Goal: Task Accomplishment & Management: Manage account settings

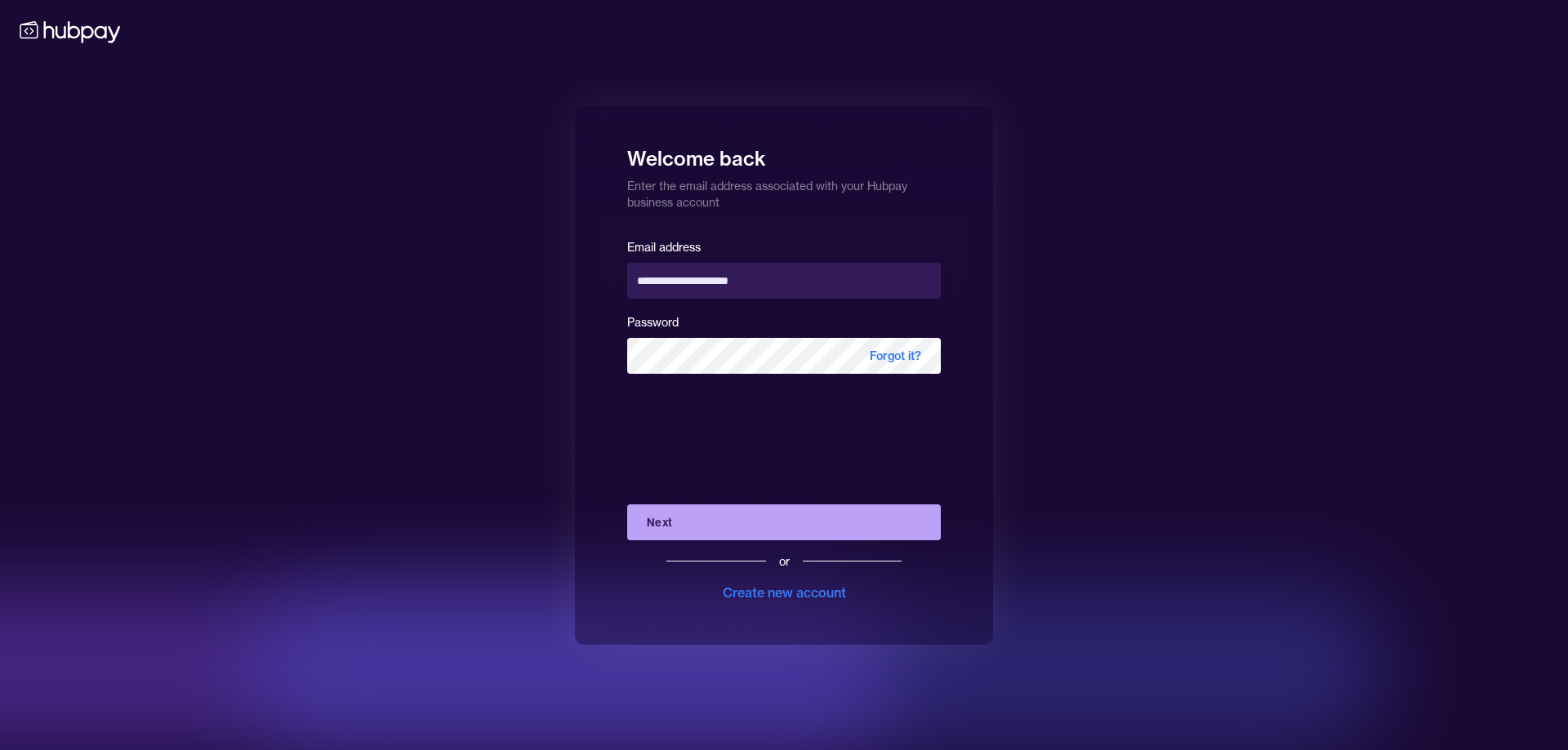
click at [774, 532] on button "Next" at bounding box center [784, 522] width 314 height 36
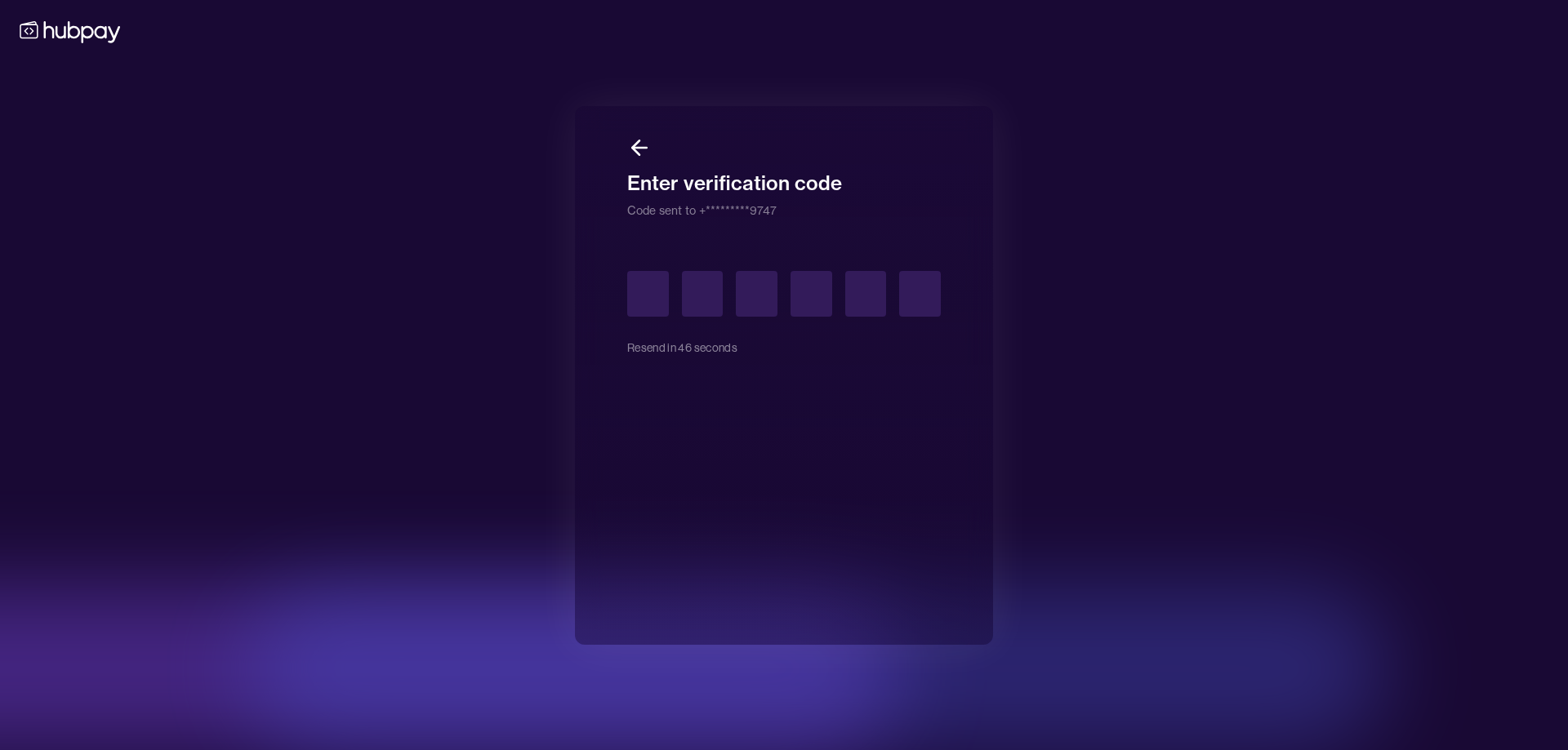
type input "*"
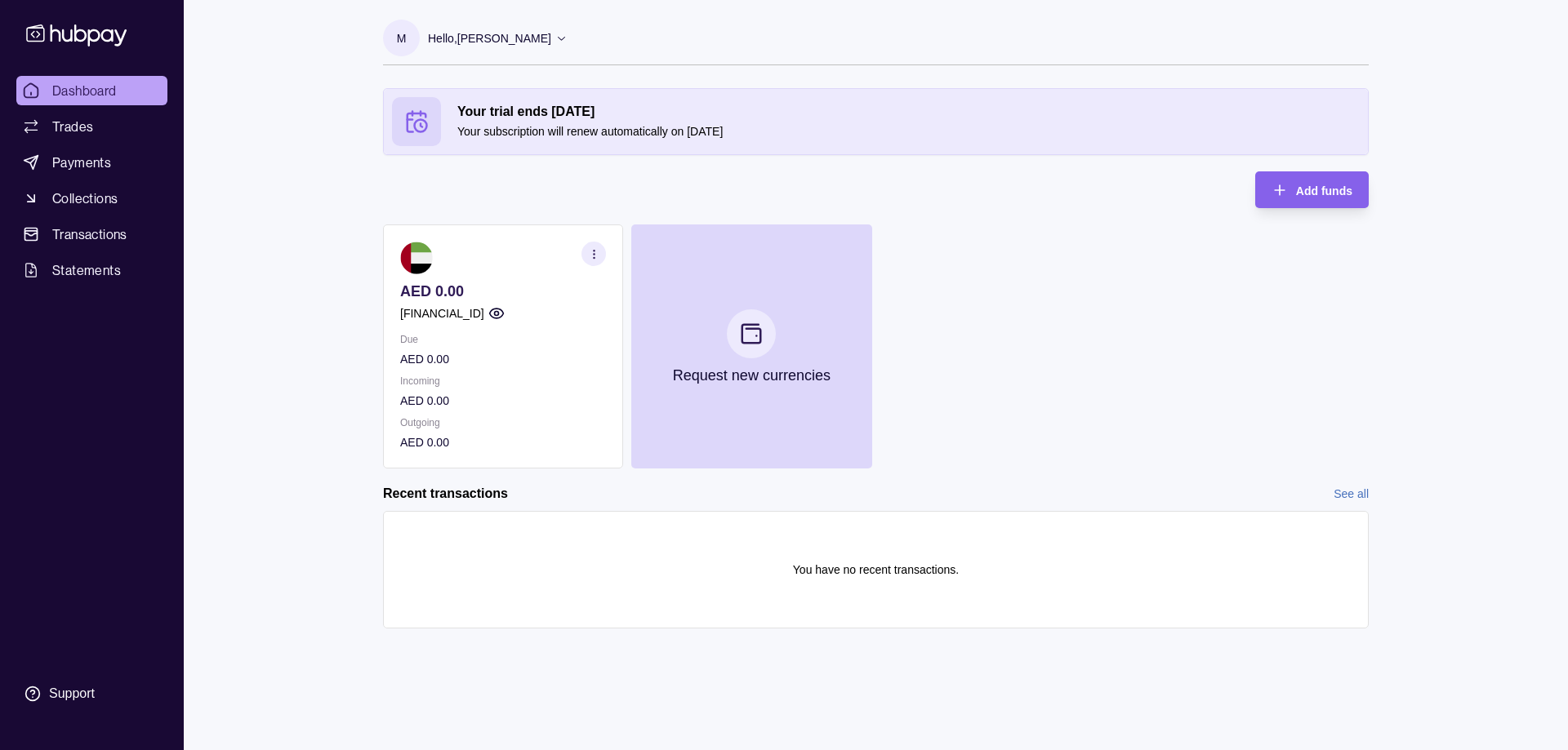
click at [741, 183] on div "Your trial ends in 30 days Your subscription will renew automatically on 24 Oct…" at bounding box center [876, 278] width 986 height 381
click at [97, 22] on icon at bounding box center [76, 35] width 108 height 31
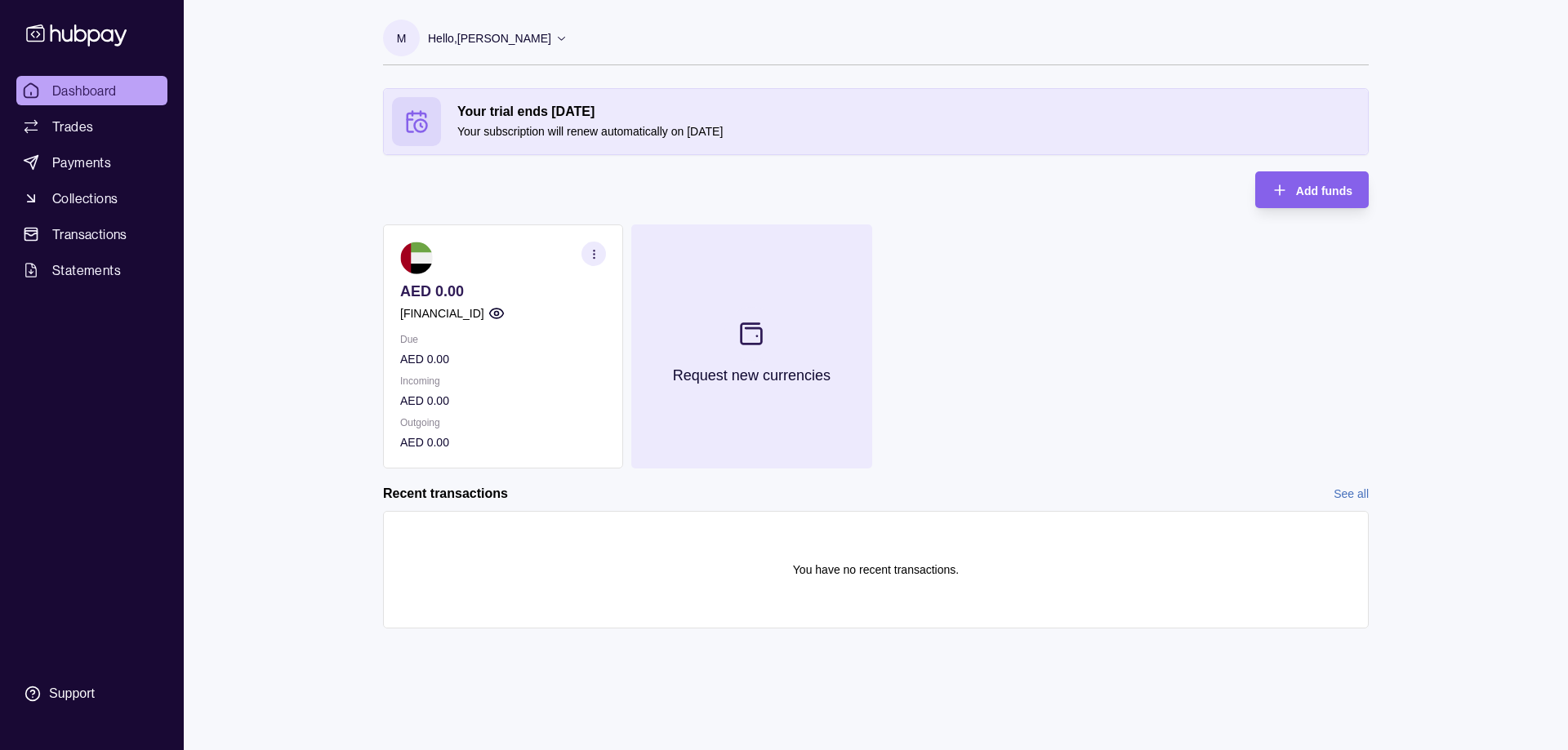
drag, startPoint x: 834, startPoint y: 377, endPoint x: 690, endPoint y: 374, distance: 144.0
click at [690, 374] on button "Request new currencies" at bounding box center [751, 347] width 240 height 244
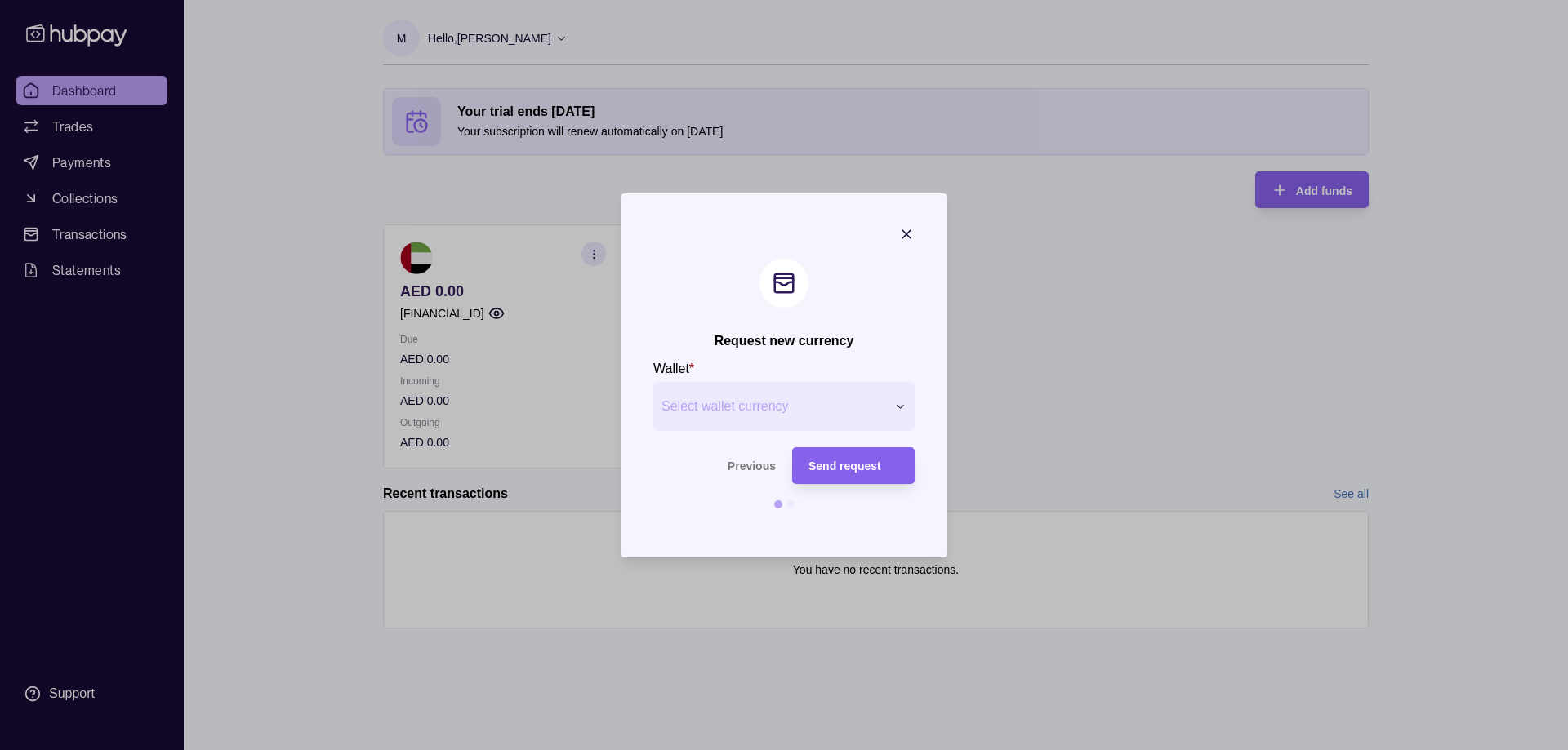
click at [910, 231] on icon "button" at bounding box center [907, 235] width 8 height 8
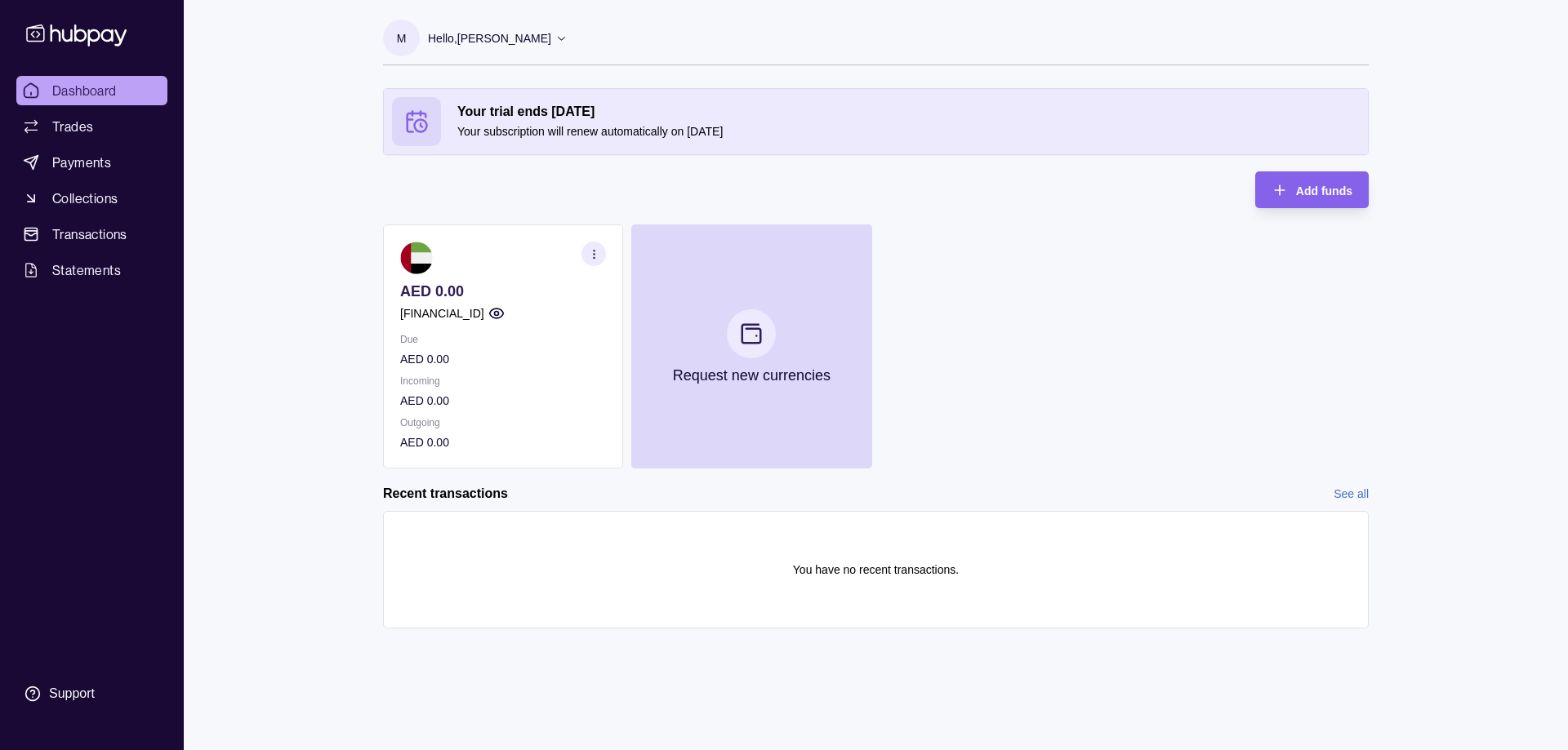
click at [530, 33] on p "Hello, Mohammad Khalaf" at bounding box center [489, 38] width 123 height 18
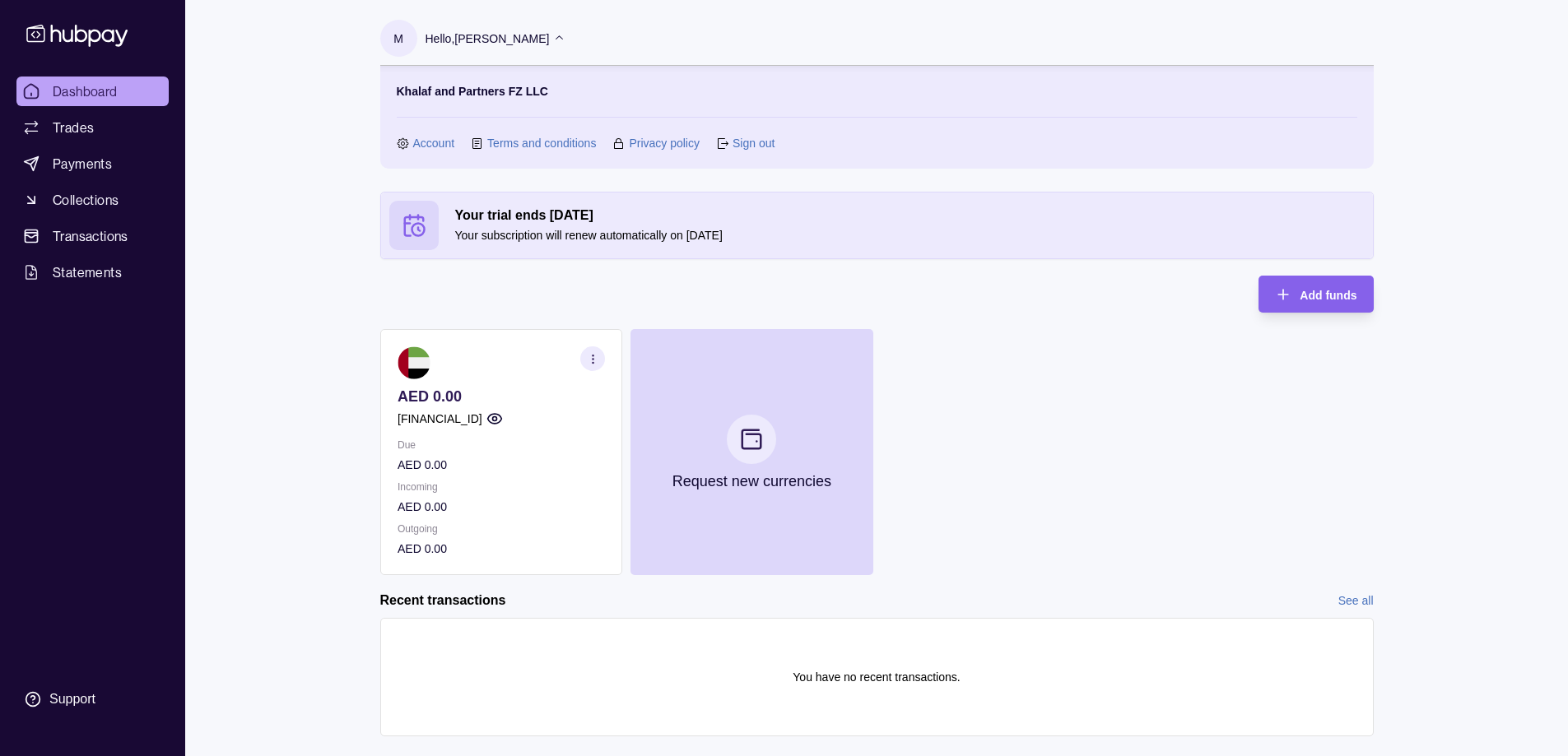
click at [520, 96] on p "Khalaf and Partners FZ LLC" at bounding box center [472, 91] width 151 height 18
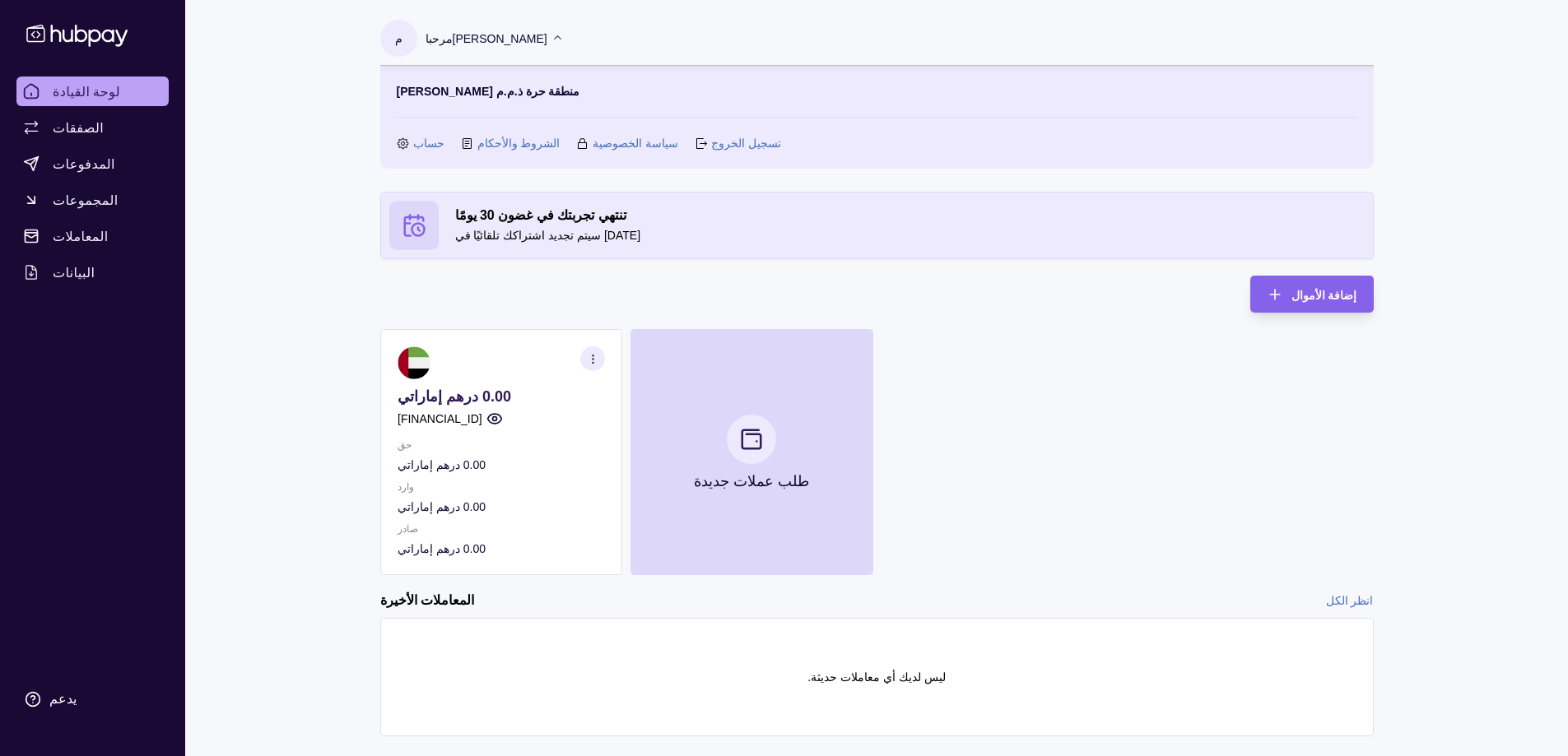
click at [420, 145] on font "حساب" at bounding box center [429, 143] width 32 height 13
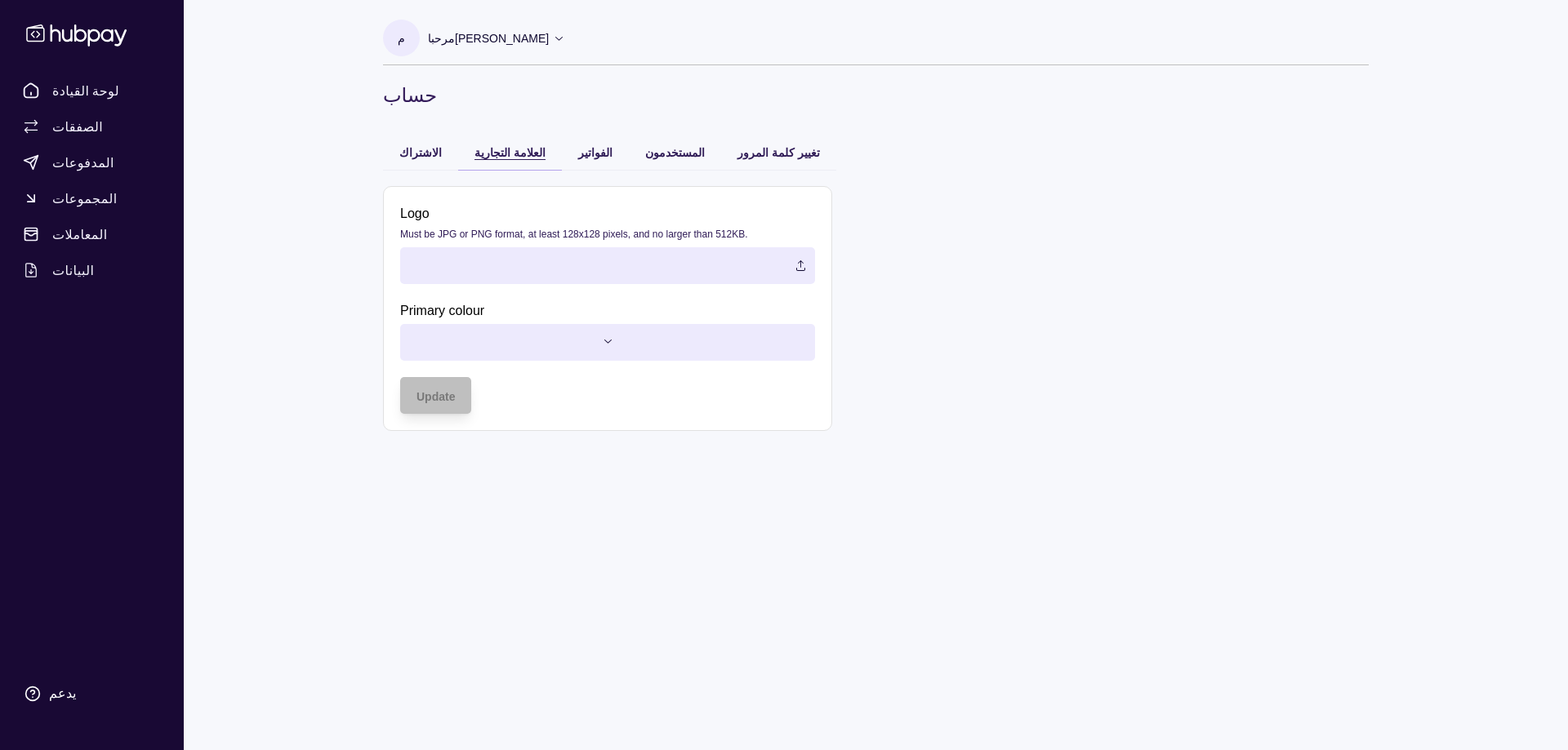
click at [504, 157] on font "العلامة التجارية" at bounding box center [510, 152] width 71 height 13
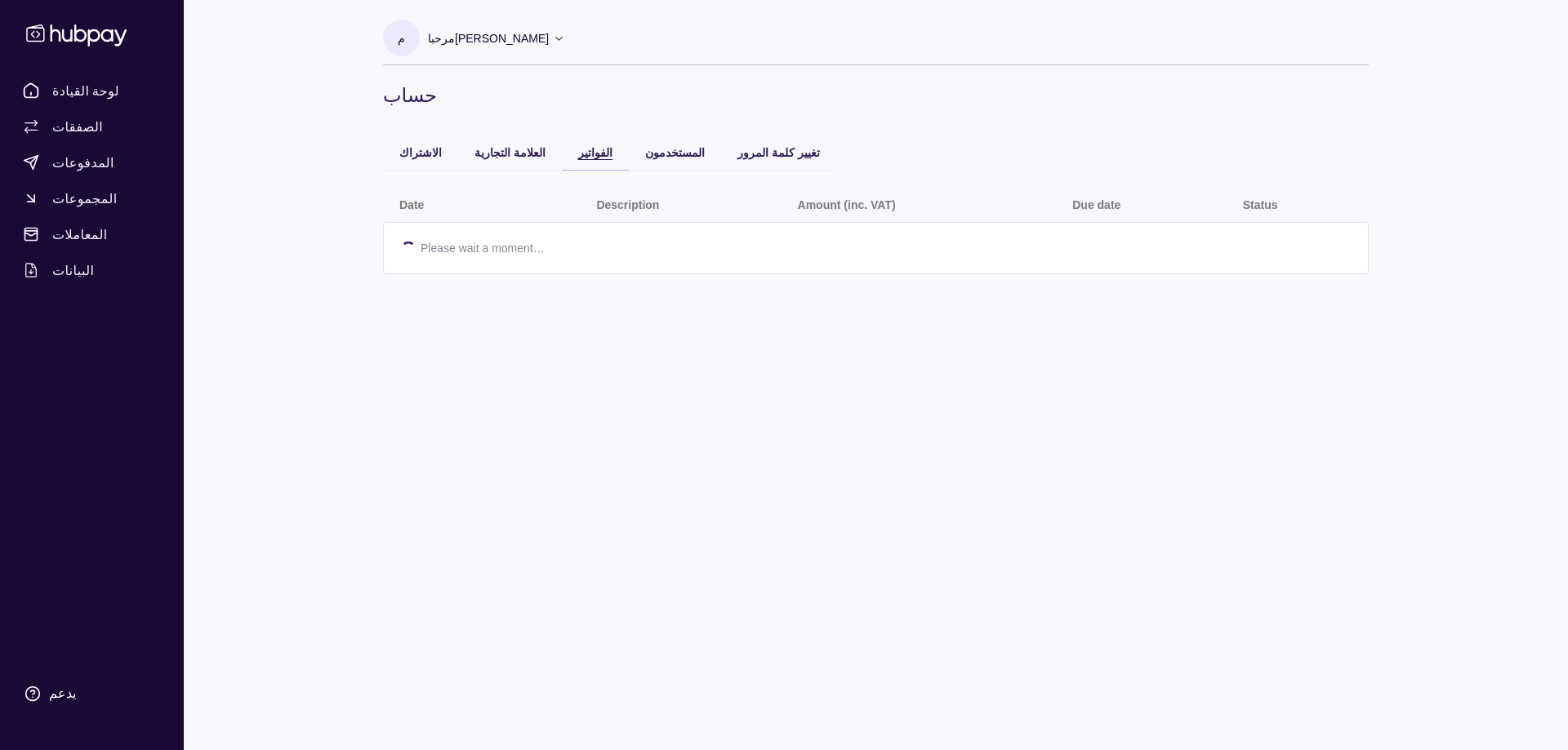
click at [578, 151] on font "الفواتير" at bounding box center [595, 152] width 34 height 13
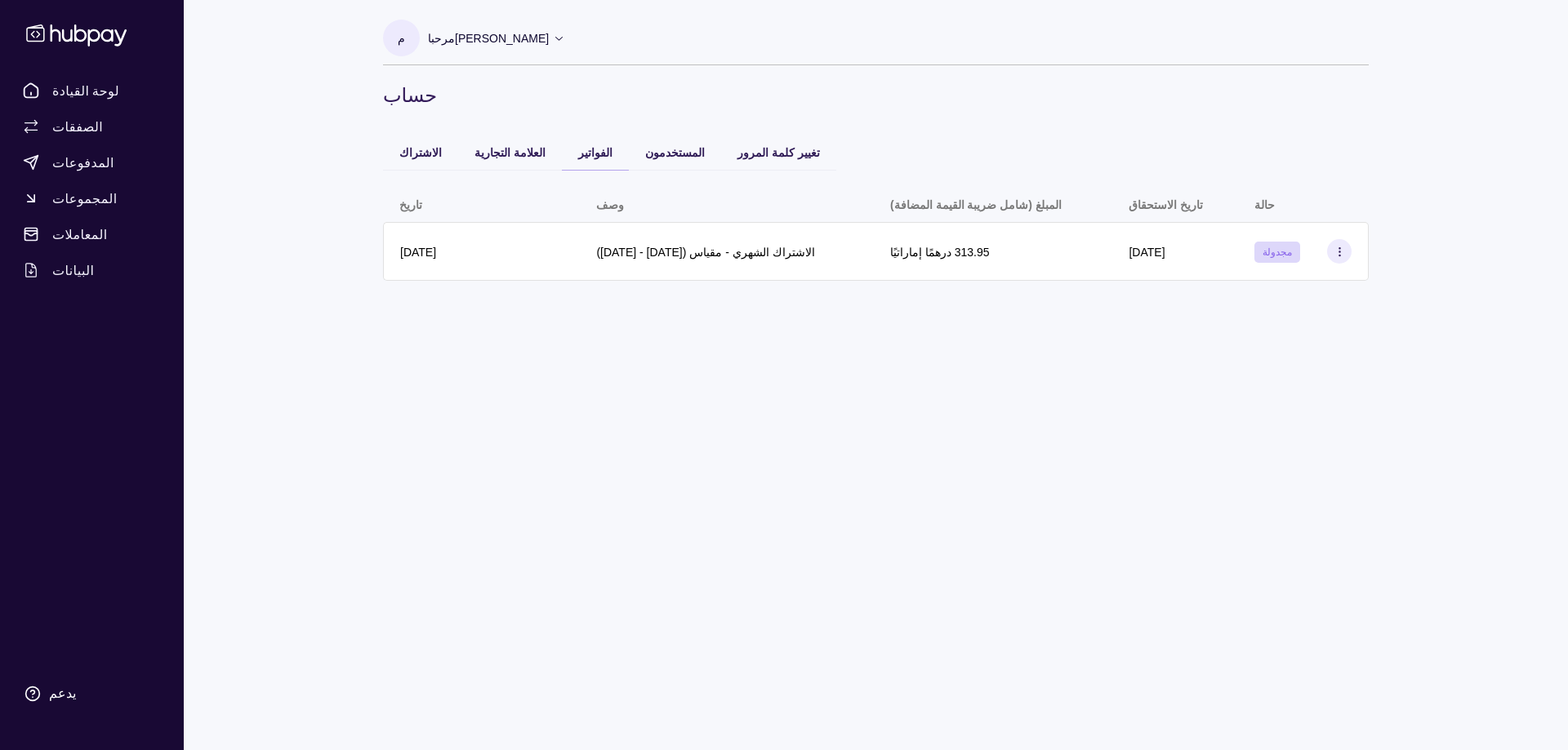
drag, startPoint x: 558, startPoint y: 315, endPoint x: 1149, endPoint y: 289, distance: 591.6
click at [1149, 289] on div "تاريخ وصف المبلغ (شامل ضريبة القيمة المضافة) تاريخ الاستحقاق حالة 24 سبتمبر 202…" at bounding box center [876, 233] width 986 height 127
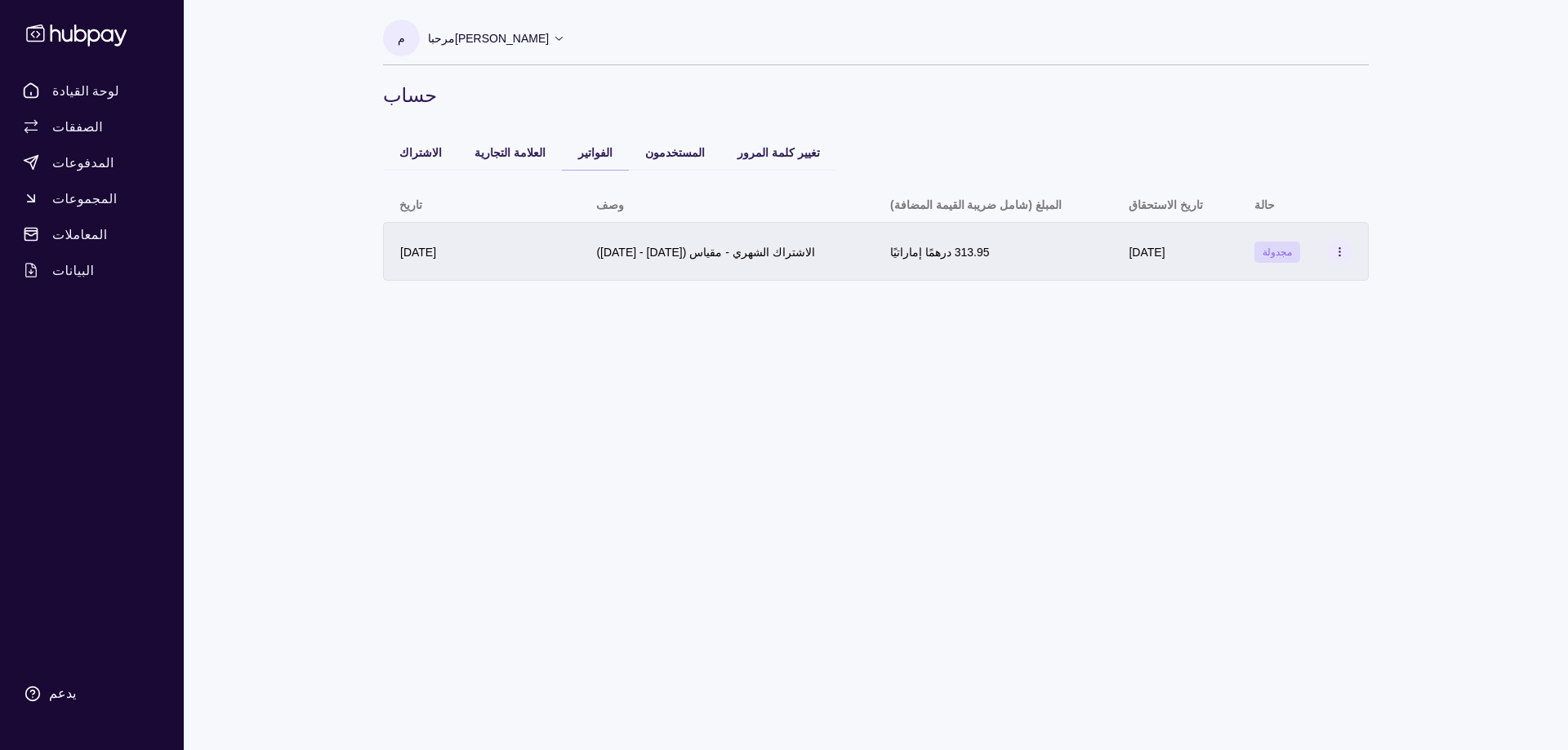
click at [1339, 254] on icon at bounding box center [1339, 252] width 12 height 12
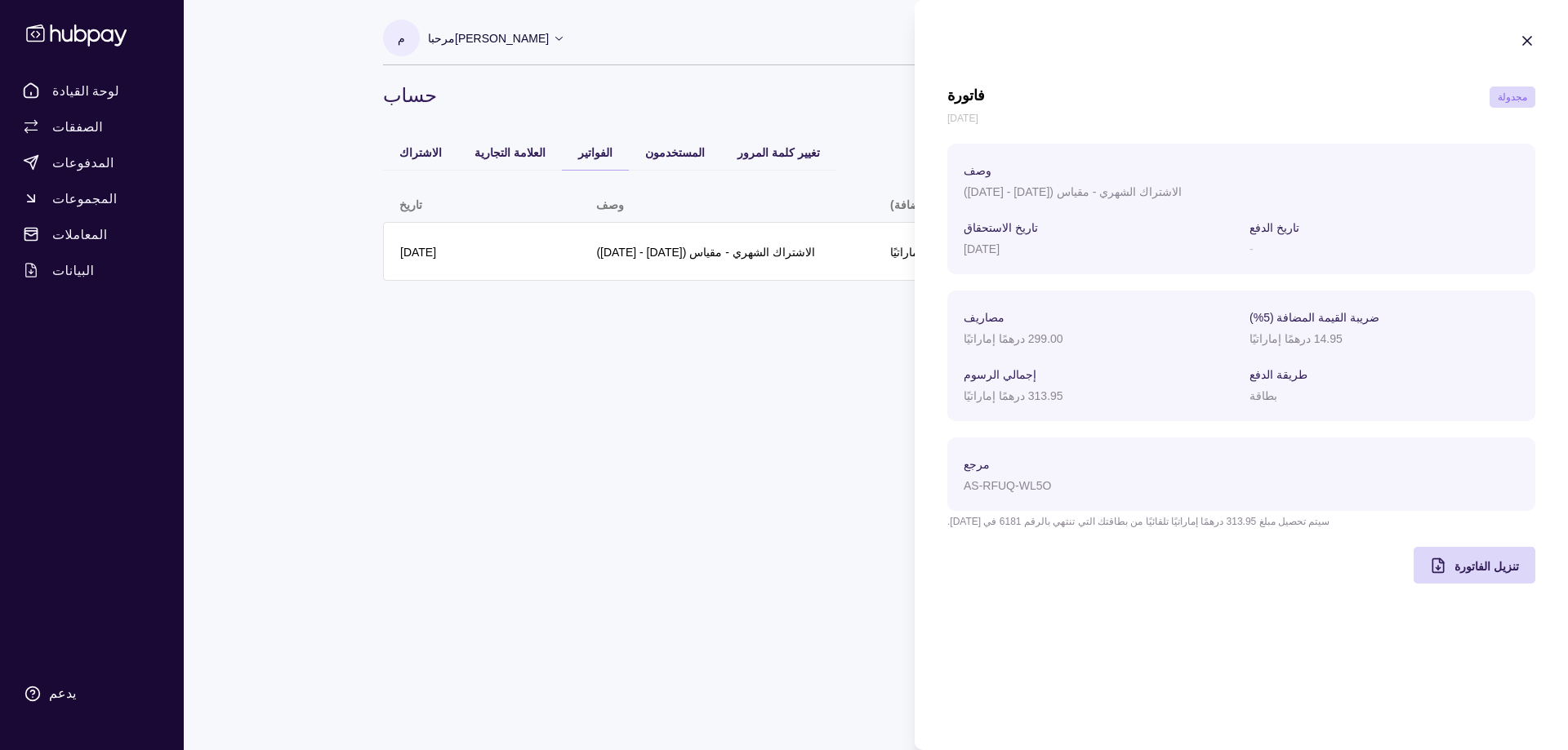
click at [802, 348] on html "لوحة القيادة الصفقات المدفوعات المجموعات المعاملات البيانات يدعم م مرحبا محمد خ…" at bounding box center [784, 375] width 1568 height 750
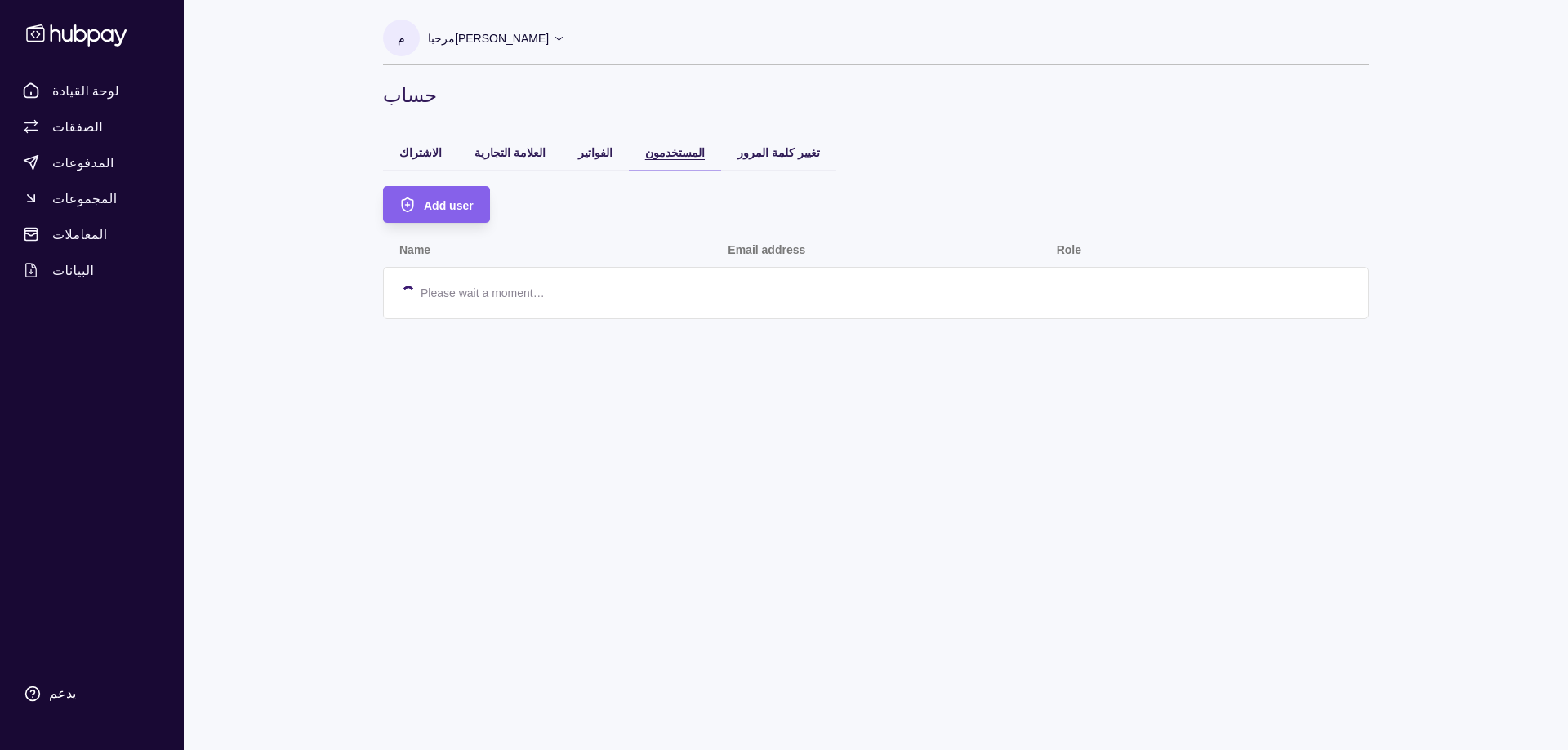
click at [645, 147] on font "المستخدمون" at bounding box center [675, 152] width 59 height 13
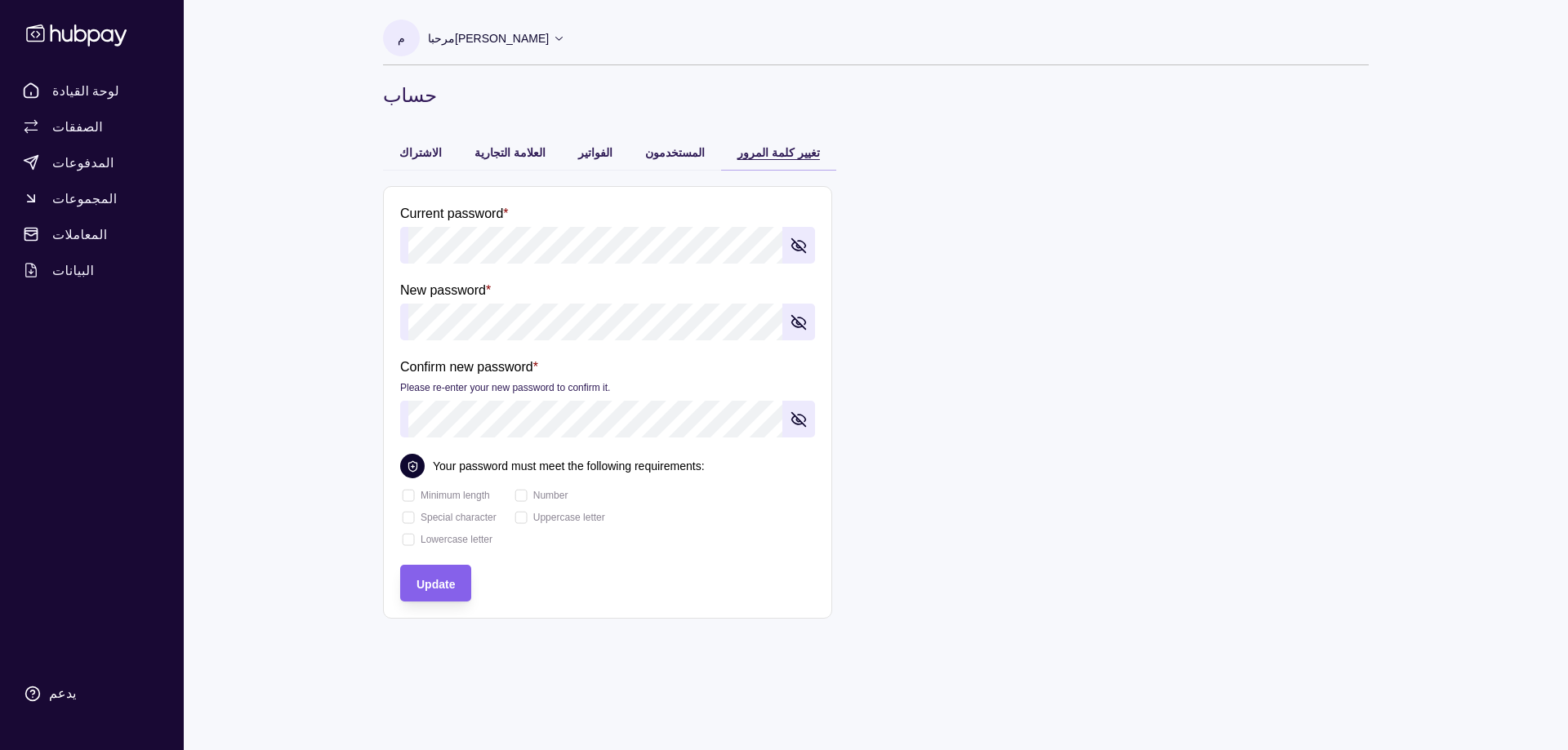
click at [737, 155] on font "تغيير كلمة المرور" at bounding box center [778, 152] width 82 height 13
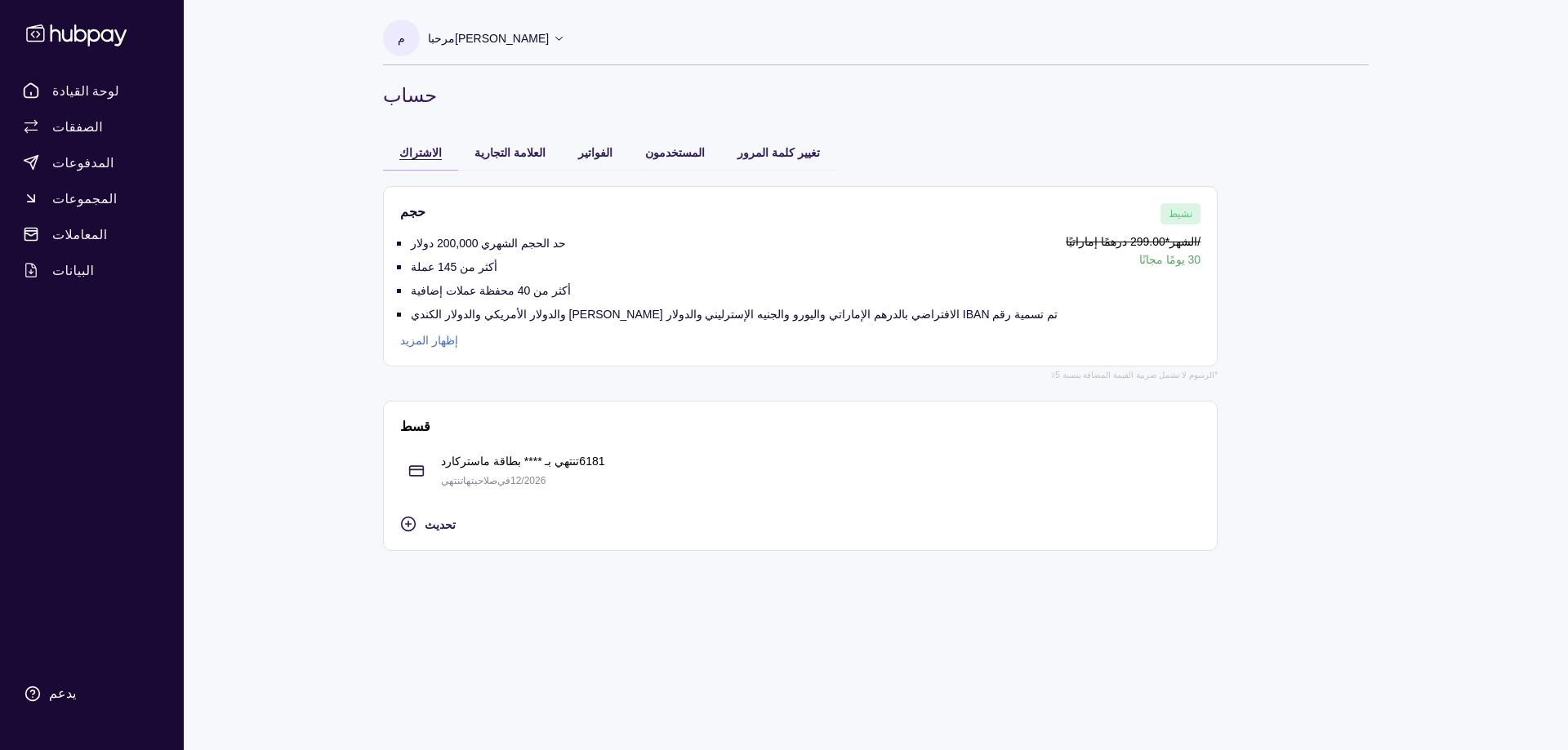
click at [425, 157] on font "الاشتراك" at bounding box center [420, 152] width 42 height 13
click at [70, 127] on font "الصفقات" at bounding box center [78, 126] width 51 height 16
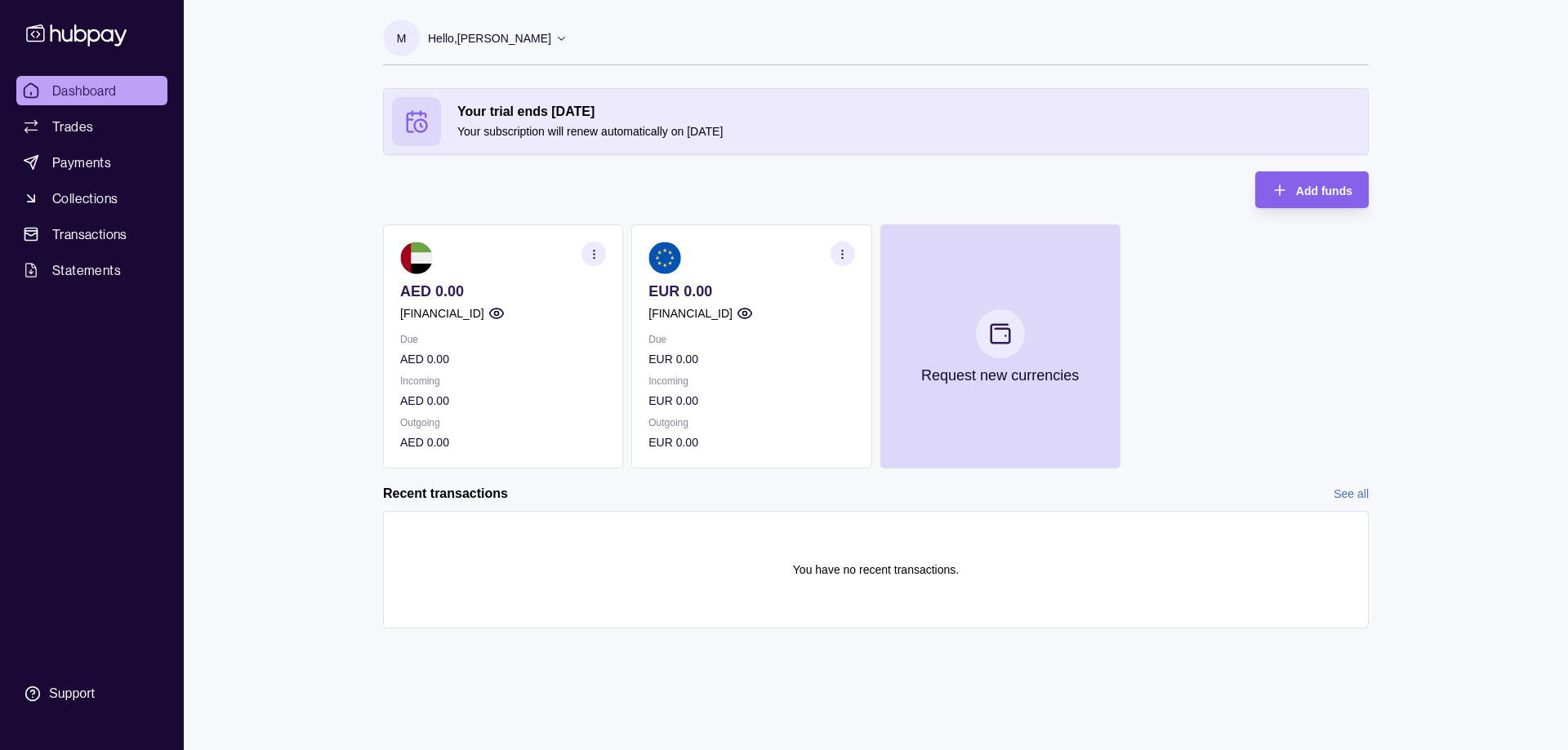
click at [657, 320] on p "[FINANCIAL_ID]" at bounding box center [690, 313] width 84 height 18
click at [664, 315] on p "[FINANCIAL_ID]" at bounding box center [690, 313] width 84 height 18
click at [679, 312] on p "[FINANCIAL_ID]" at bounding box center [690, 313] width 84 height 18
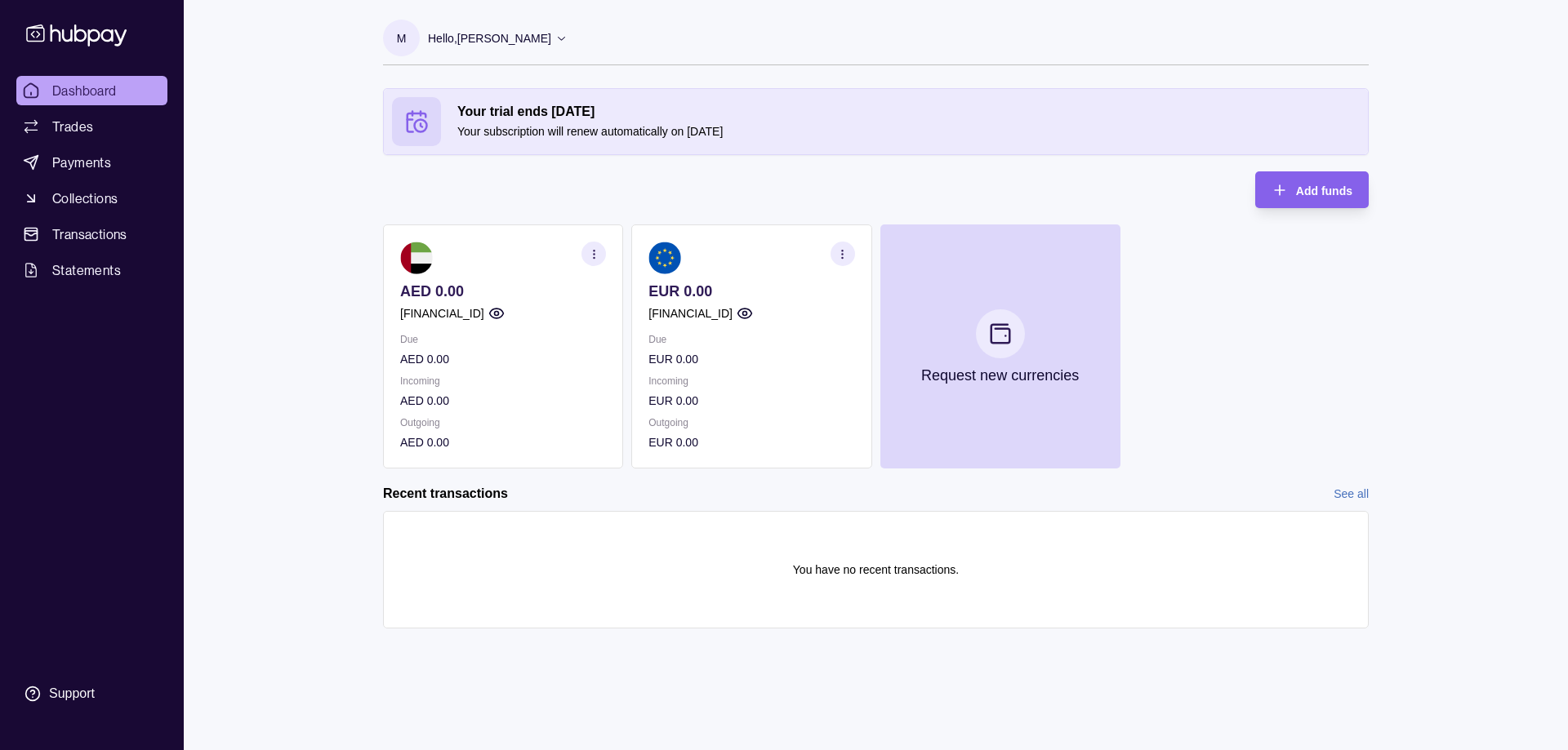
click at [679, 312] on p "[FINANCIAL_ID]" at bounding box center [690, 313] width 84 height 18
click at [680, 312] on p "[FINANCIAL_ID]" at bounding box center [690, 313] width 84 height 18
click at [707, 311] on section "EUR 0.00 GB35TCCL04140497243411 Due EUR 0.00 Incoming EUR 0.00 Outgoing EUR 0.00" at bounding box center [751, 347] width 240 height 244
click at [753, 314] on icon "button" at bounding box center [744, 313] width 16 height 16
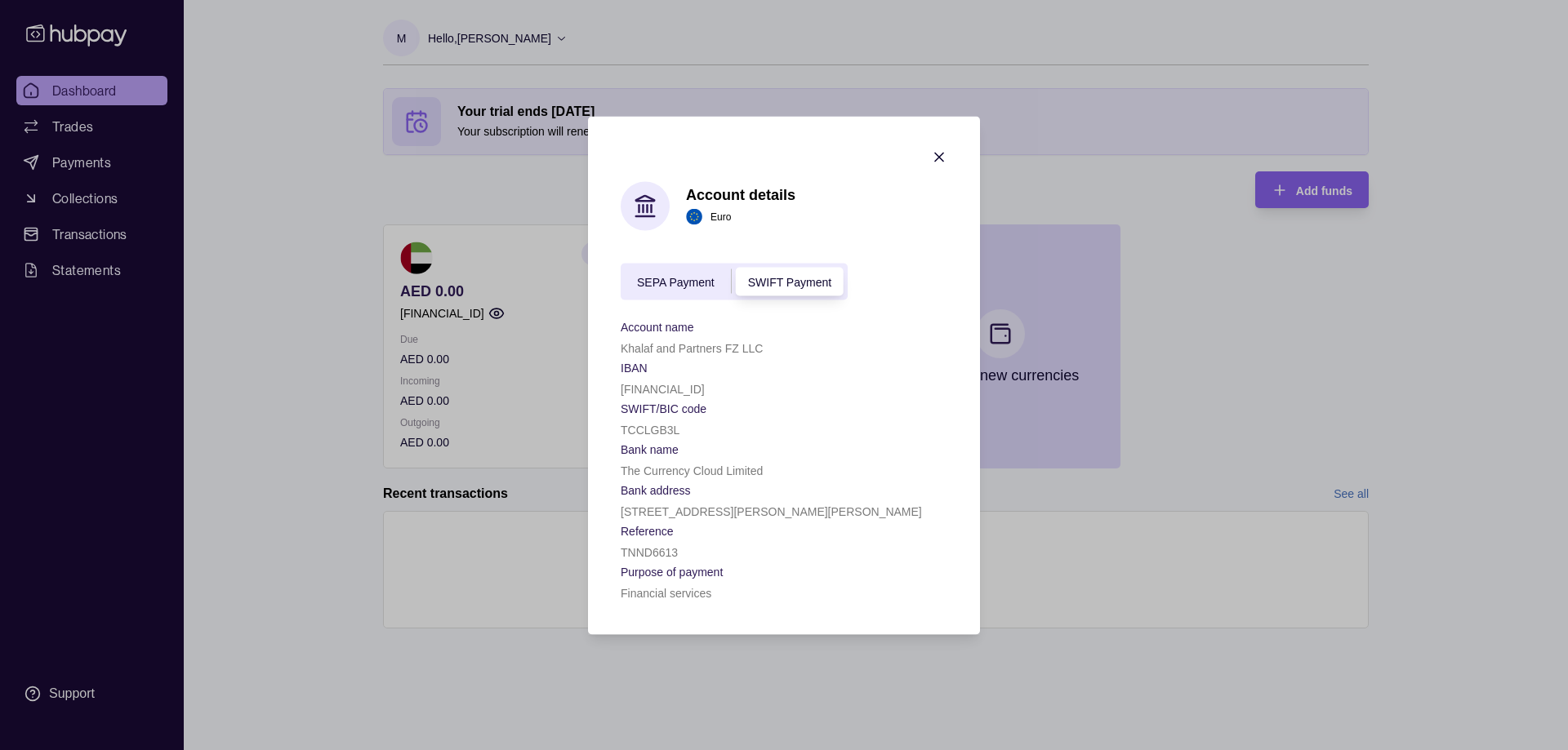
click at [675, 289] on div "SEPA Payment" at bounding box center [676, 281] width 110 height 19
click at [770, 282] on span "SWIFT Payment" at bounding box center [789, 282] width 83 height 13
click at [689, 287] on span "SEPA Payment" at bounding box center [676, 282] width 78 height 13
drag, startPoint x: 768, startPoint y: 386, endPoint x: 620, endPoint y: 386, distance: 148.0
click at [620, 386] on p "GB04TCCL00997928560742" at bounding box center [662, 388] width 84 height 13
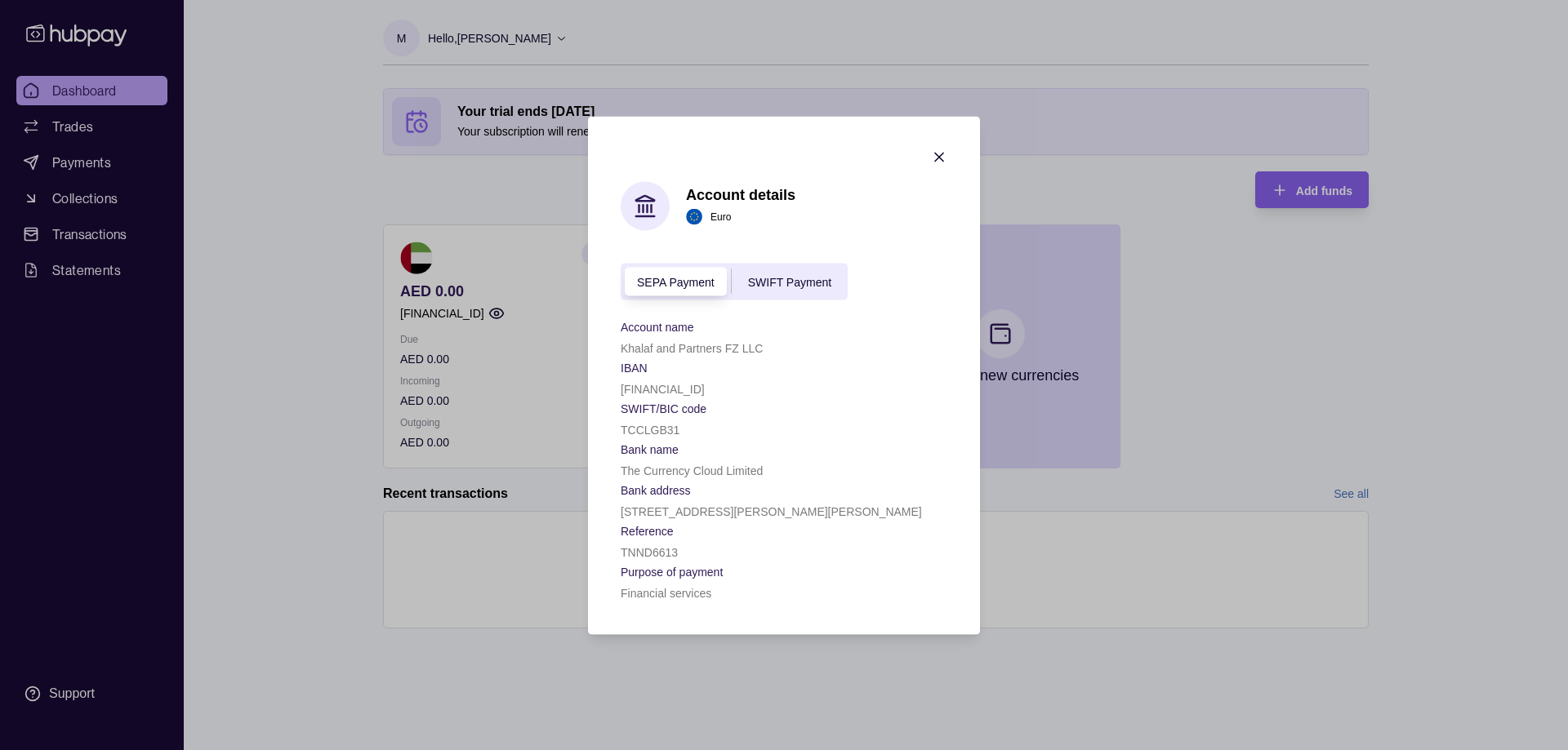
copy p "GB04TCCL00997928560742"
click at [654, 336] on div "Account name Khalaf and Partners FZ LLC" at bounding box center [783, 336] width 326 height 41
click at [645, 345] on p "Khalaf and Partners FZ LLC" at bounding box center [692, 347] width 142 height 13
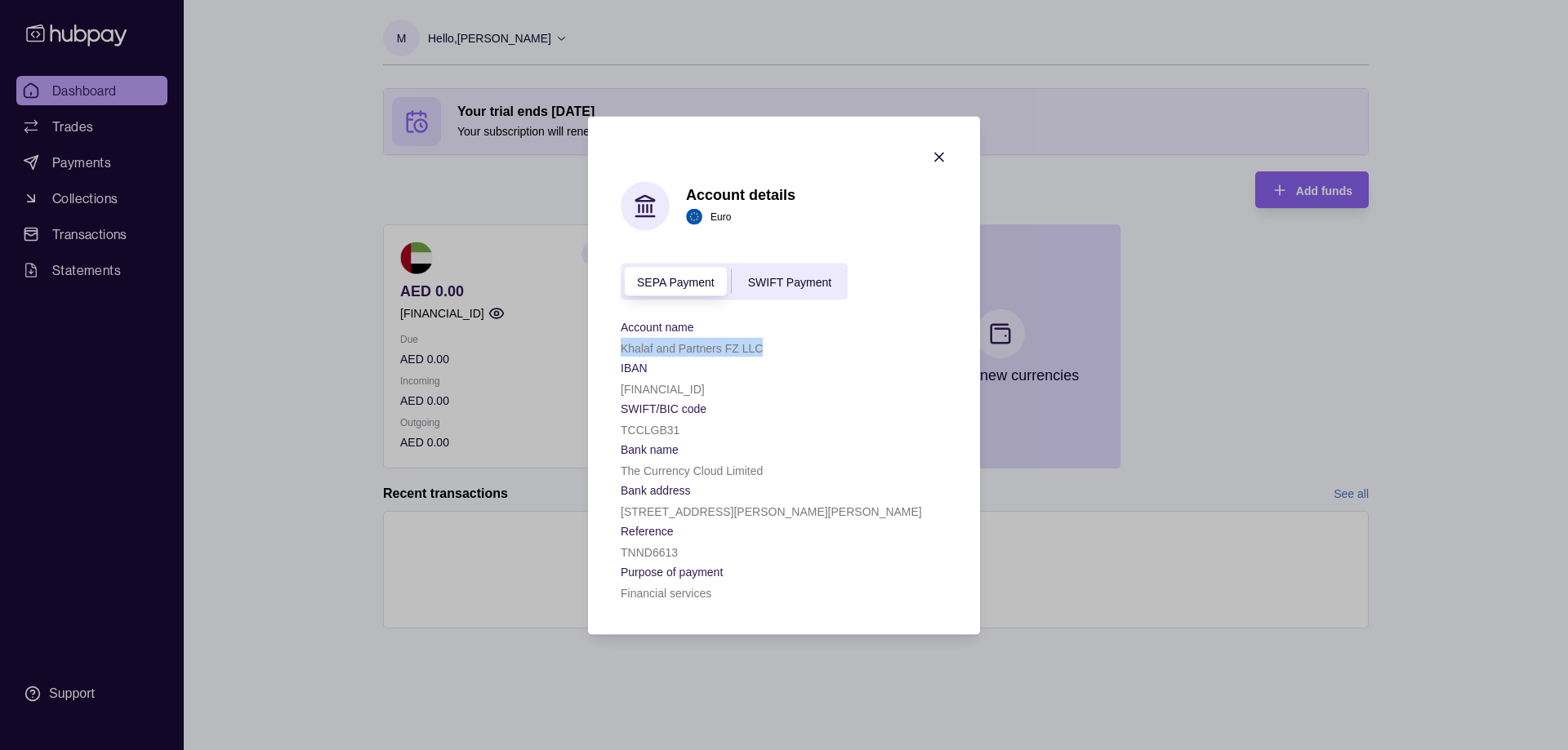
click at [645, 345] on p "Khalaf and Partners FZ LLC" at bounding box center [692, 347] width 142 height 13
copy p "Khalaf and Partners FZ LLC"
drag, startPoint x: 932, startPoint y: 163, endPoint x: 859, endPoint y: 164, distance: 73.0
click at [932, 163] on icon "button" at bounding box center [938, 156] width 16 height 16
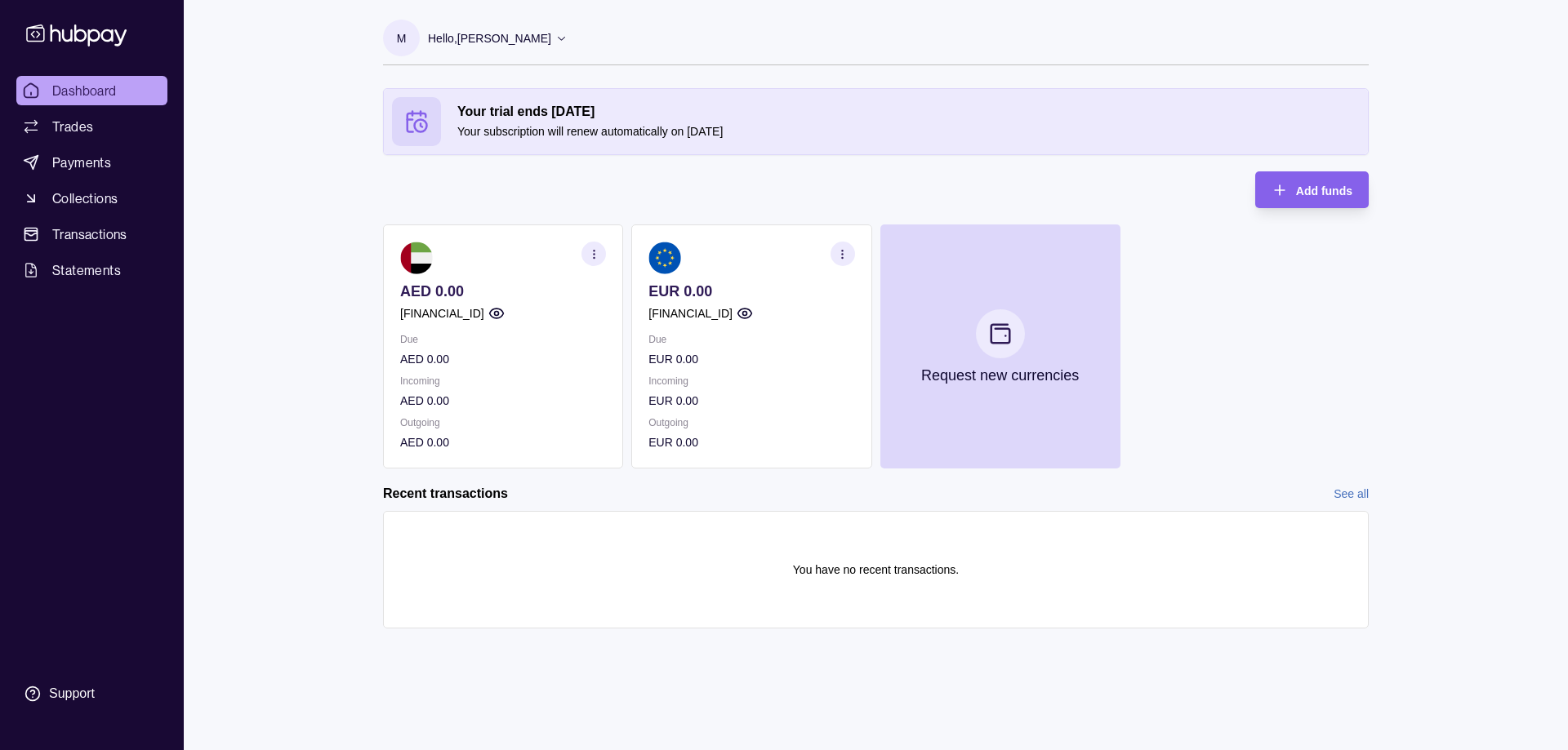
drag, startPoint x: 292, startPoint y: 414, endPoint x: 301, endPoint y: 410, distance: 9.8
click at [292, 414] on div "Dashboard Trades Payments Collections Transactions Statements Support M Hello, …" at bounding box center [784, 375] width 1568 height 750
